Goal: Task Accomplishment & Management: Use online tool/utility

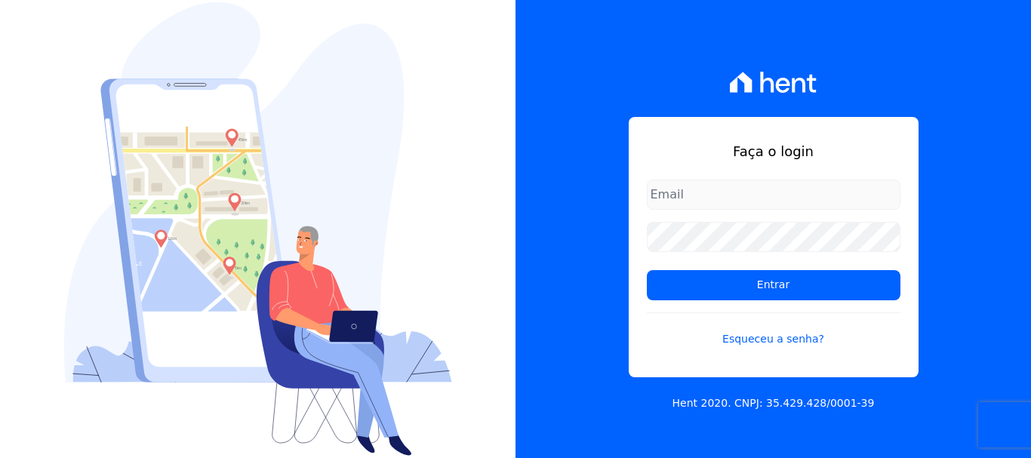
type input "cobranca@construtoralaterza.com.br"
click at [754, 300] on form "cobranca@construtoralaterza.com.br Entrar Esqueceu a senha?" at bounding box center [774, 273] width 254 height 186
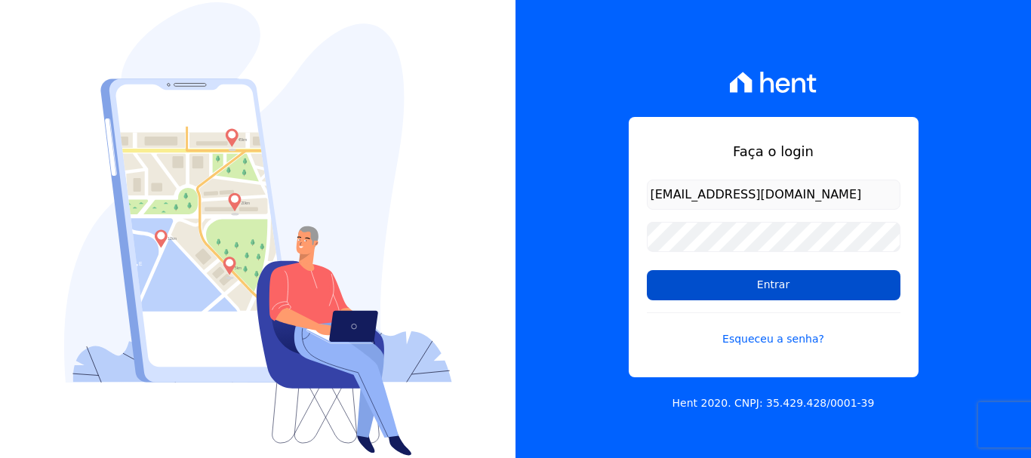
click at [757, 291] on input "Entrar" at bounding box center [774, 285] width 254 height 30
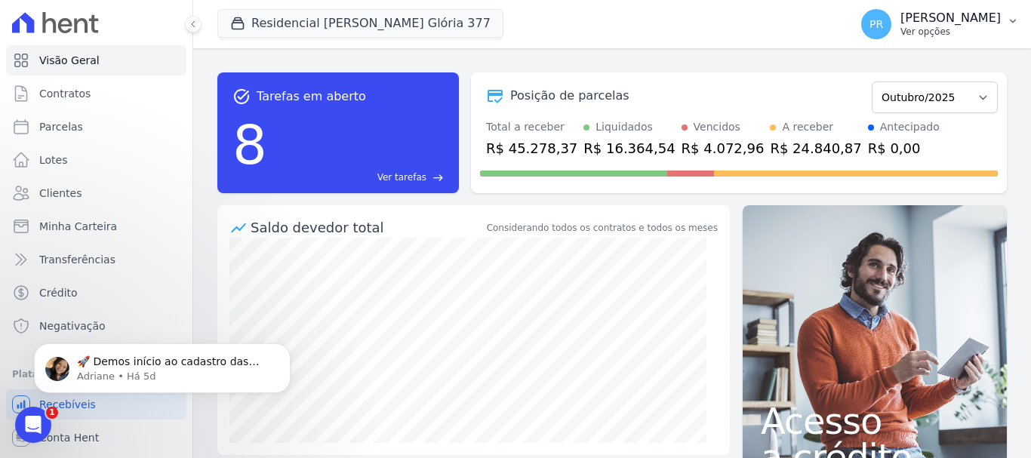
click at [1004, 15] on button "PR [PERSON_NAME] Ver opções" at bounding box center [940, 24] width 182 height 42
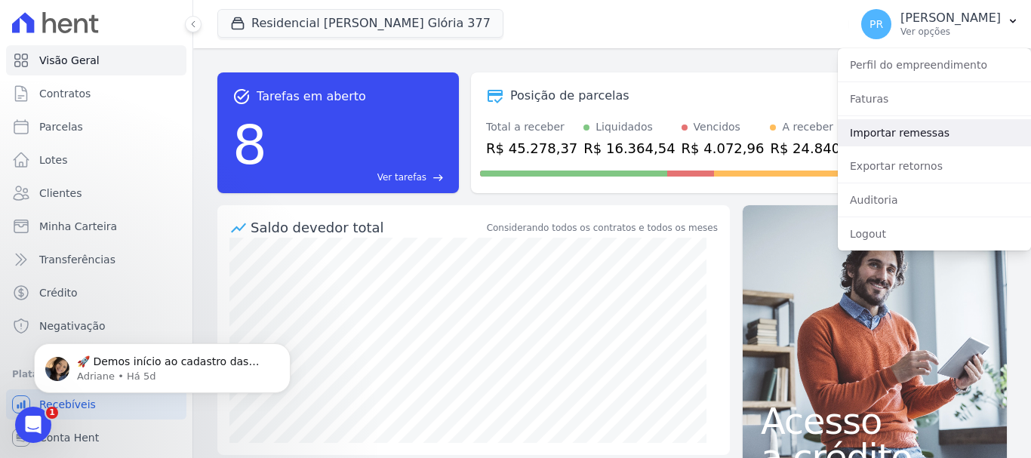
click at [899, 134] on link "Importar remessas" at bounding box center [934, 132] width 193 height 27
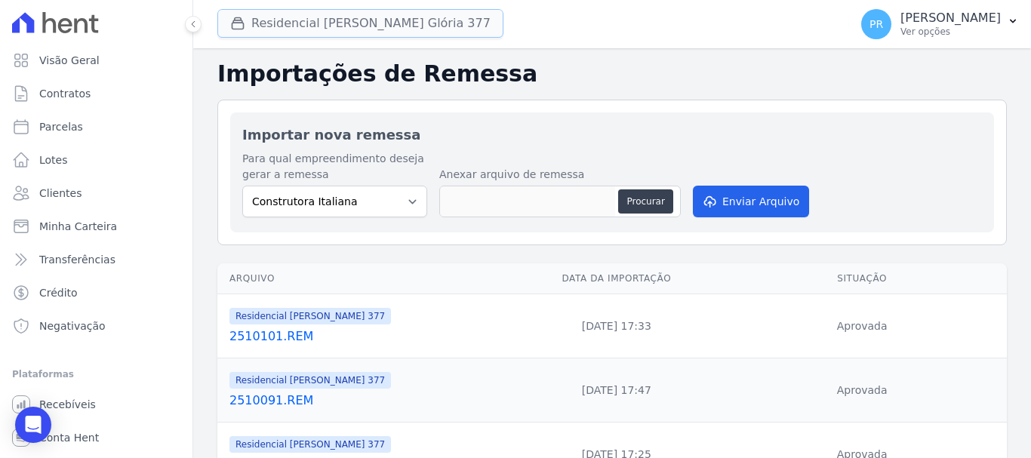
click at [355, 24] on button "Residencial Maria Da Glória 377" at bounding box center [360, 23] width 286 height 29
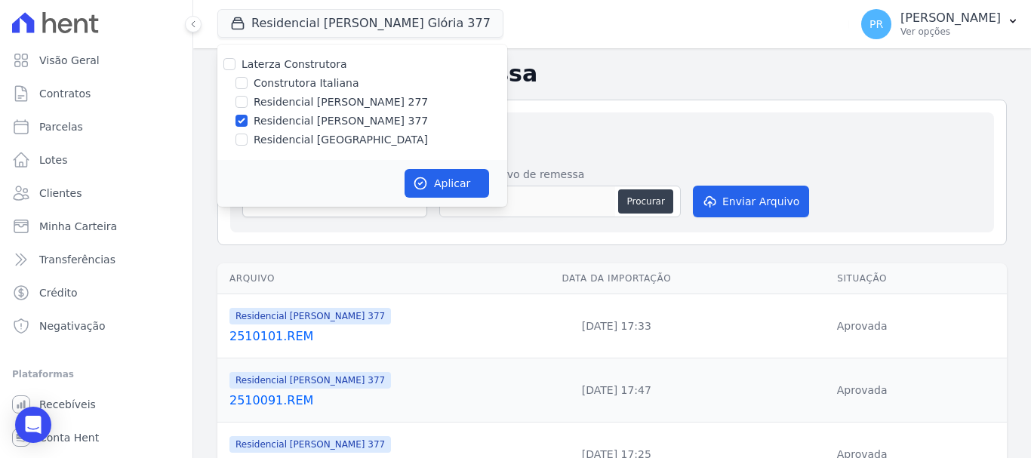
click at [328, 100] on label "Residencial [PERSON_NAME] 277" at bounding box center [341, 102] width 174 height 16
click at [248, 100] on input "Residencial [PERSON_NAME] 277" at bounding box center [242, 102] width 12 height 12
checkbox input "true"
click at [333, 129] on div "Laterza Construtora Construtora Italiana Residencial Maria da Glória 277 Reside…" at bounding box center [362, 103] width 290 height 116
click at [396, 116] on label "Residencial [PERSON_NAME] 377" at bounding box center [341, 121] width 174 height 16
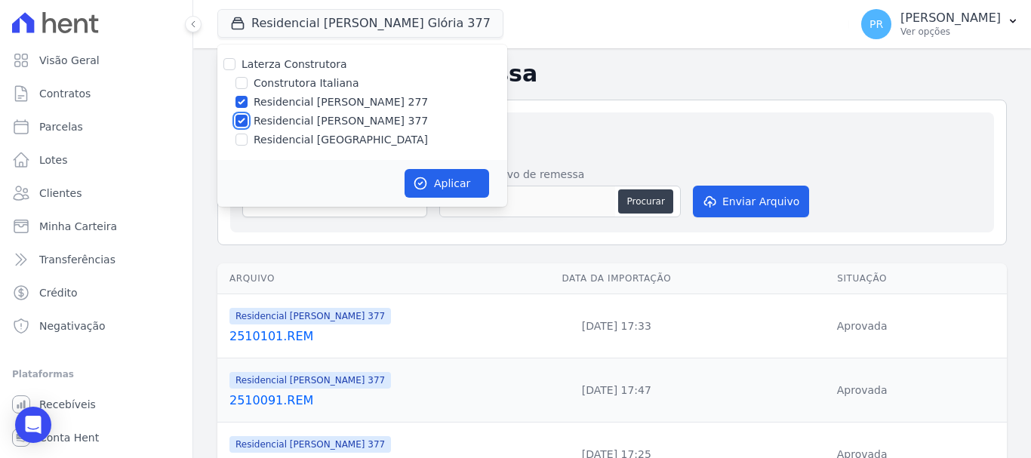
click at [248, 116] on input "Residencial [PERSON_NAME] 377" at bounding box center [242, 121] width 12 height 12
checkbox input "false"
click at [422, 183] on icon "button" at bounding box center [420, 183] width 11 height 11
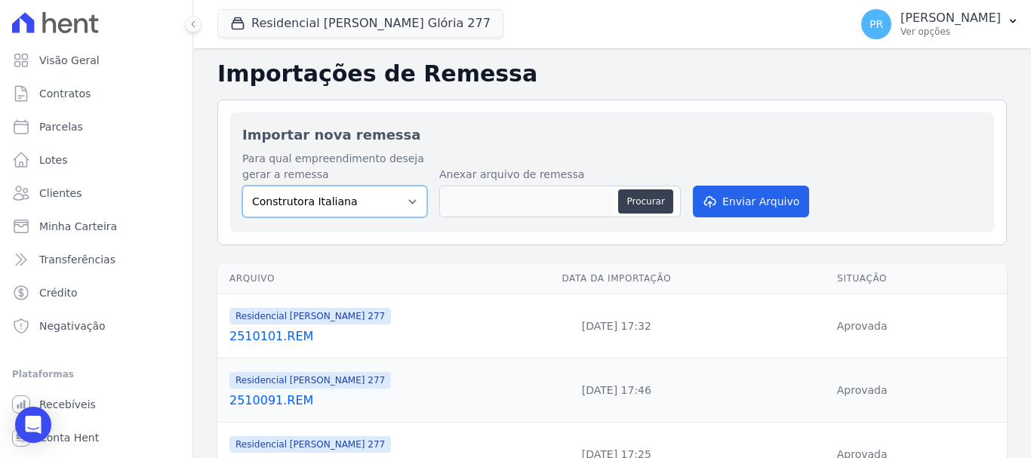
click at [395, 193] on select "Construtora Italiana Residencial [PERSON_NAME] 277 Residencial [PERSON_NAME][ST…" at bounding box center [334, 202] width 185 height 32
select select "7d698934-b935-4dc9-aa46-576f3138731b"
click at [242, 186] on select "Construtora Italiana Residencial [PERSON_NAME] 277 Residencial [PERSON_NAME][ST…" at bounding box center [334, 202] width 185 height 32
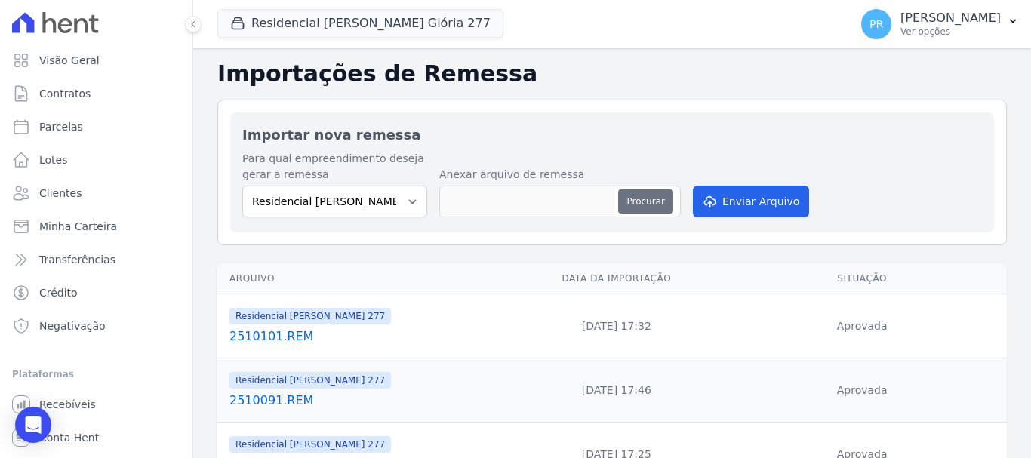
click at [633, 196] on button "Procurar" at bounding box center [645, 201] width 54 height 24
type input "2510131.REM"
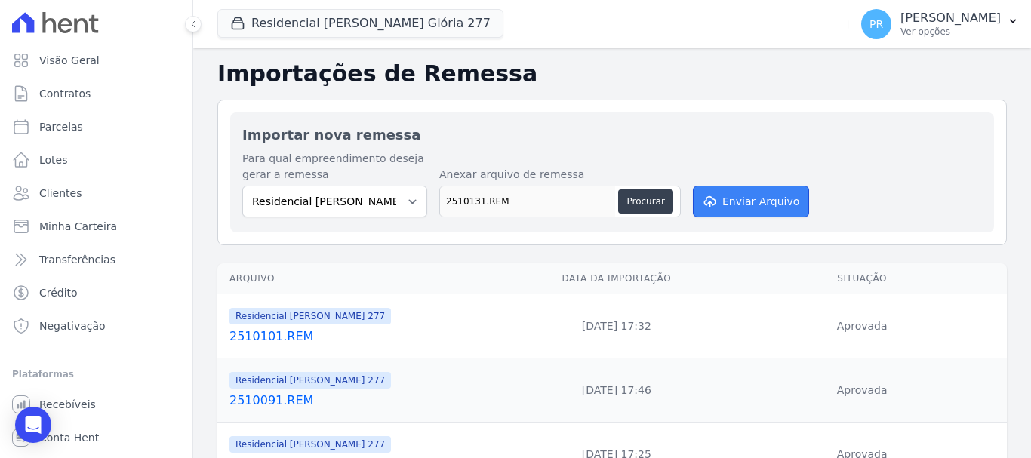
click at [757, 197] on button "Enviar Arquivo" at bounding box center [751, 202] width 116 height 32
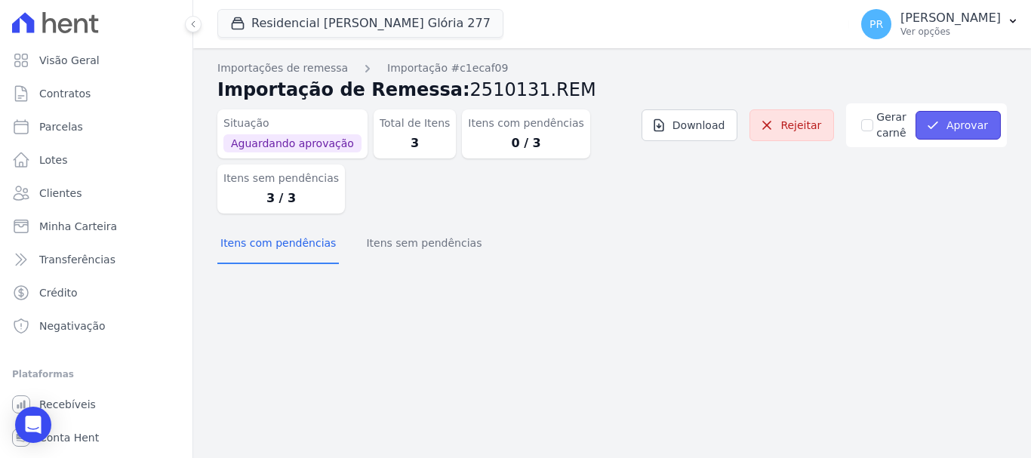
click at [956, 134] on button "Aprovar" at bounding box center [958, 125] width 85 height 29
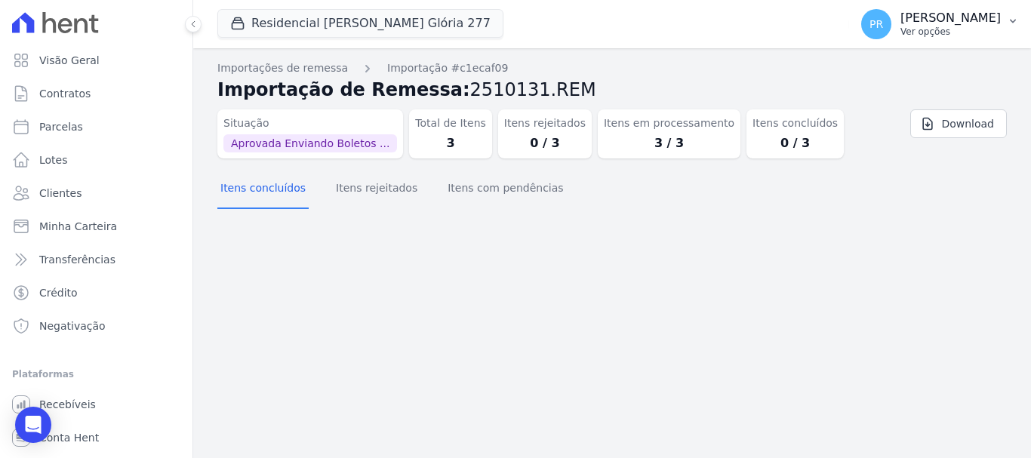
click at [952, 26] on p "Ver opções" at bounding box center [951, 32] width 100 height 12
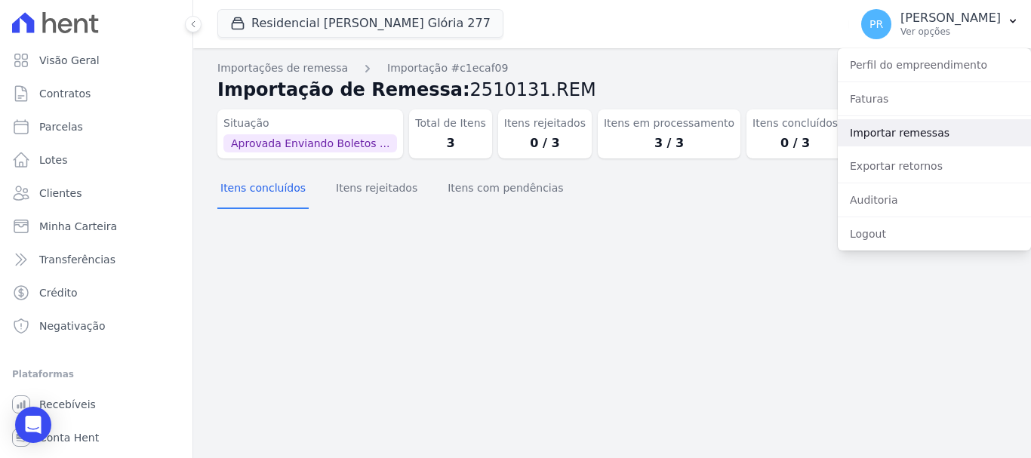
click at [922, 120] on link "Importar remessas" at bounding box center [934, 132] width 193 height 27
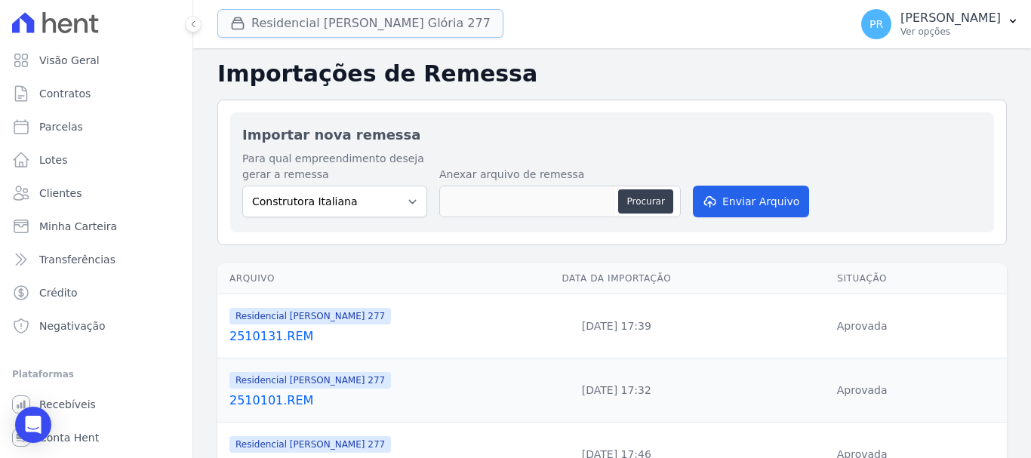
click at [361, 17] on button "Residencial [PERSON_NAME] Glória 277" at bounding box center [360, 23] width 286 height 29
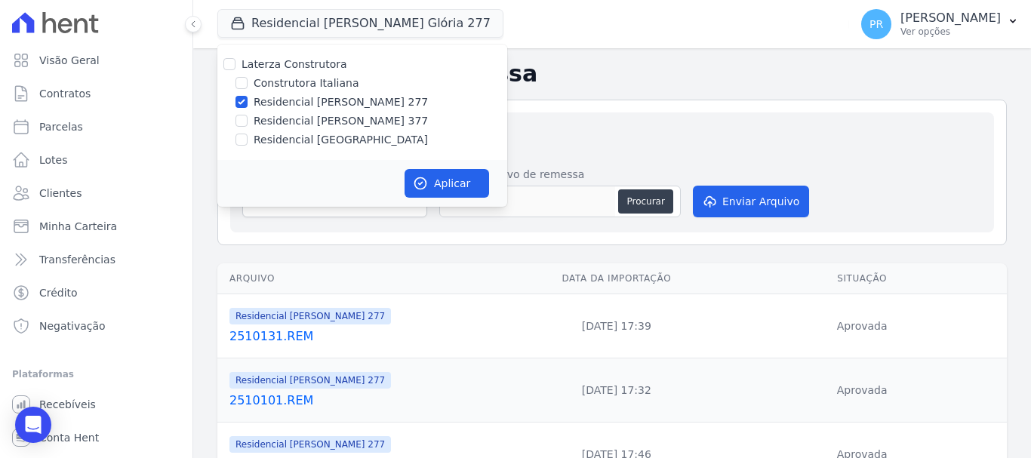
click at [349, 106] on label "Residencial [PERSON_NAME] 277" at bounding box center [341, 102] width 174 height 16
click at [248, 106] on input "Residencial [PERSON_NAME] 277" at bounding box center [242, 102] width 12 height 12
checkbox input "false"
click at [345, 136] on label "Residencial [GEOGRAPHIC_DATA]" at bounding box center [341, 140] width 174 height 16
click at [248, 136] on input "Residencial [GEOGRAPHIC_DATA]" at bounding box center [242, 140] width 12 height 12
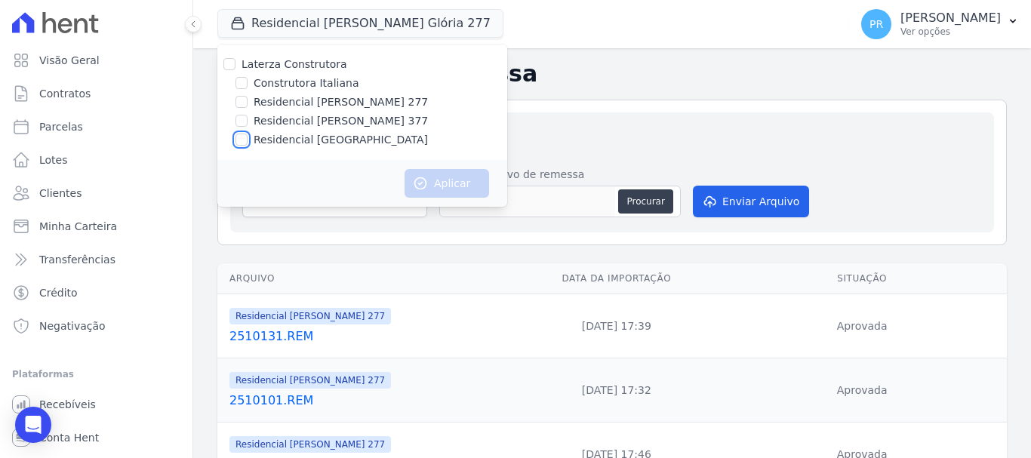
checkbox input "true"
click at [444, 174] on button "Aplicar" at bounding box center [447, 183] width 85 height 29
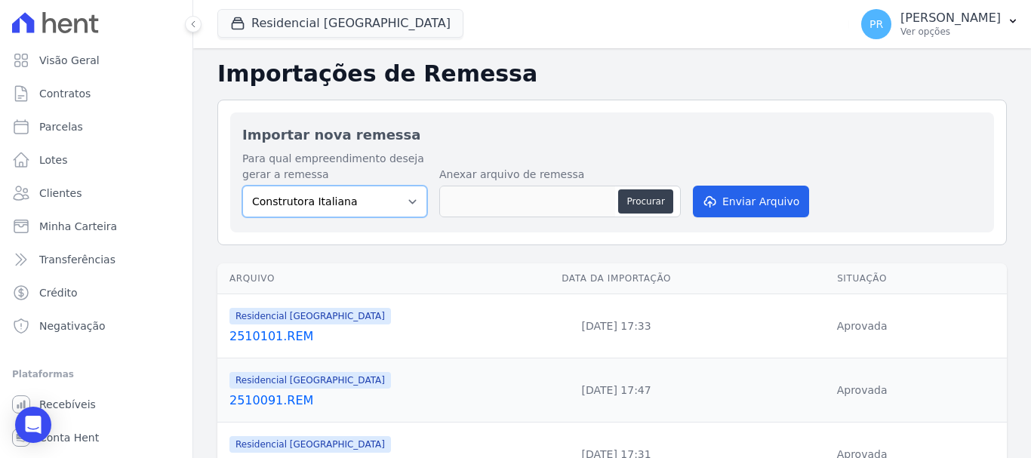
click at [377, 199] on select "Construtora Italiana Residencial [PERSON_NAME] 277 Residencial [PERSON_NAME][ST…" at bounding box center [334, 202] width 185 height 32
select select "6440c0a1-232b-4aa1-adfe-88cb95fffe46"
click at [242, 186] on select "Construtora Italiana Residencial [PERSON_NAME] 277 Residencial [PERSON_NAME][ST…" at bounding box center [334, 202] width 185 height 32
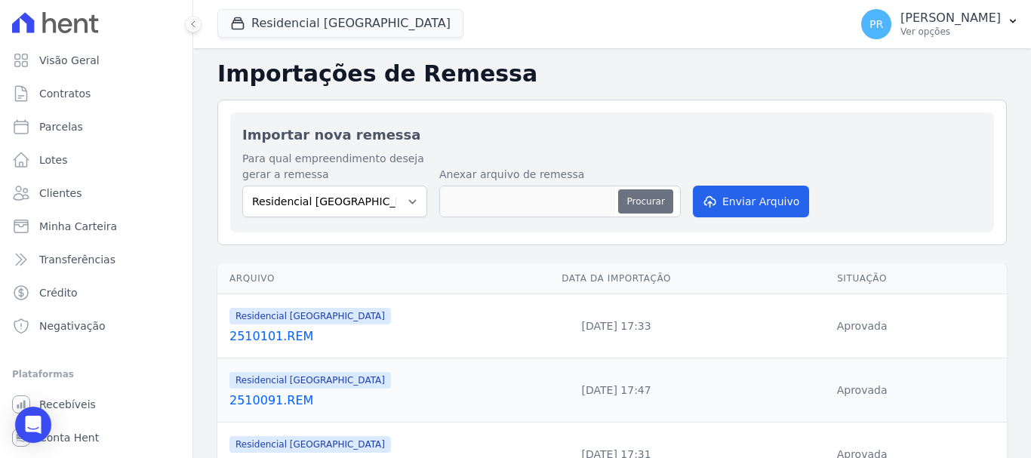
click at [636, 211] on button "Procurar" at bounding box center [645, 201] width 54 height 24
type input "2510131.REM"
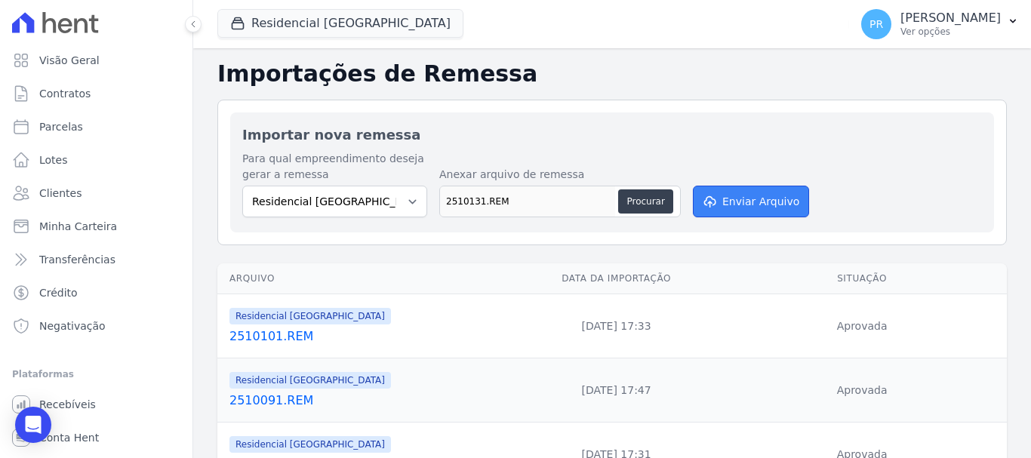
click at [779, 208] on button "Enviar Arquivo" at bounding box center [751, 202] width 116 height 32
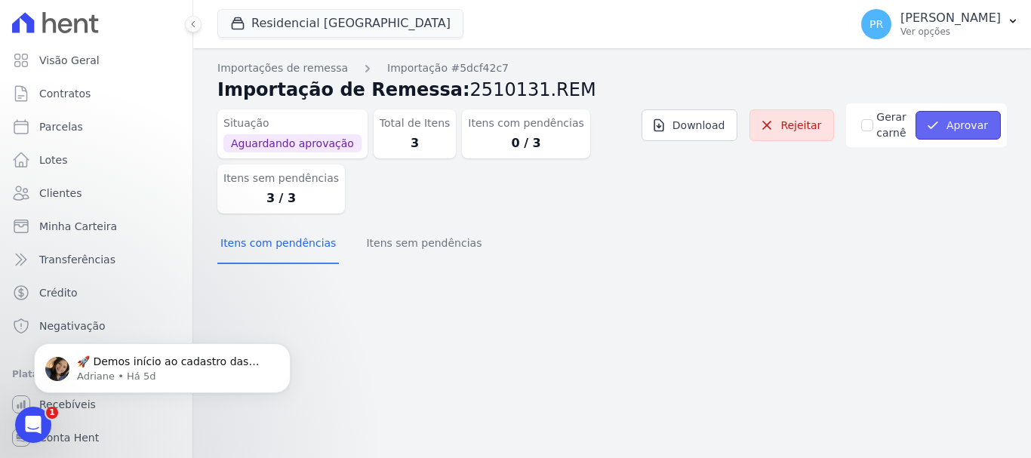
click at [968, 120] on button "Aprovar" at bounding box center [958, 125] width 85 height 29
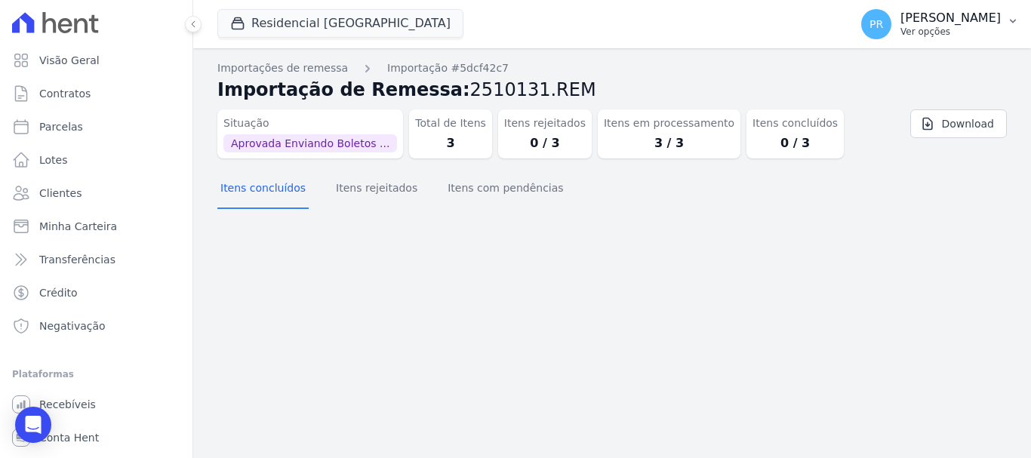
click at [935, 20] on p "[PERSON_NAME]" at bounding box center [951, 18] width 100 height 15
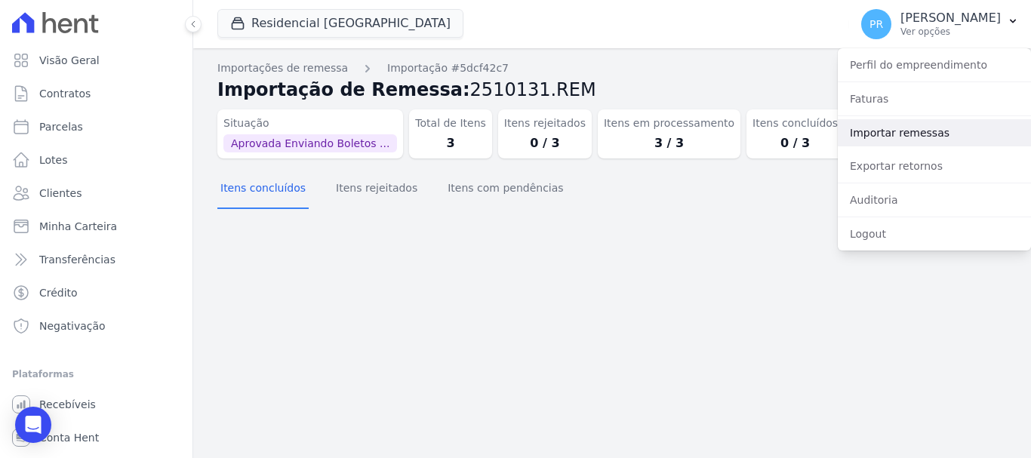
click at [922, 134] on link "Importar remessas" at bounding box center [934, 132] width 193 height 27
